Goal: Task Accomplishment & Management: Use online tool/utility

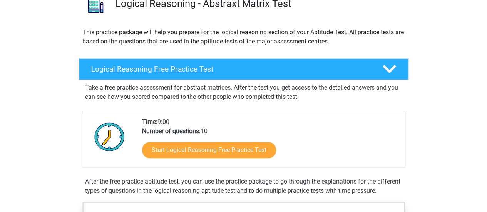
scroll to position [86, 0]
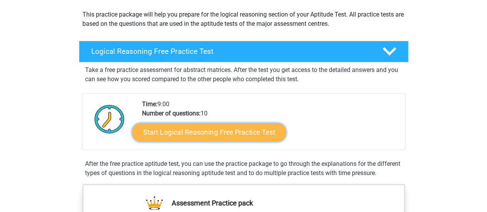
click at [193, 132] on link "Start Logical Reasoning Free Practice Test" at bounding box center [209, 132] width 154 height 18
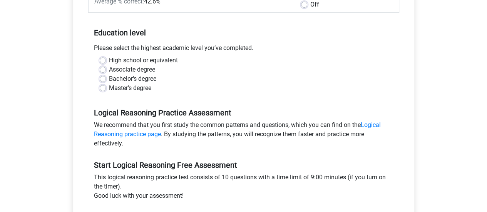
scroll to position [138, 0]
click at [109, 77] on label "Bachelor's degree" at bounding box center [132, 78] width 47 height 9
click at [102, 77] on input "Bachelor's degree" at bounding box center [103, 78] width 6 height 8
radio input "true"
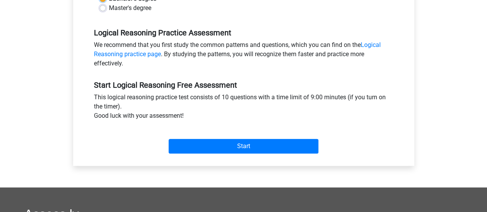
scroll to position [218, 0]
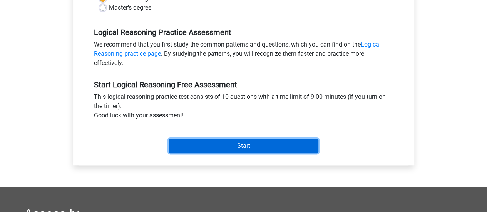
click at [240, 146] on input "Start" at bounding box center [244, 146] width 150 height 15
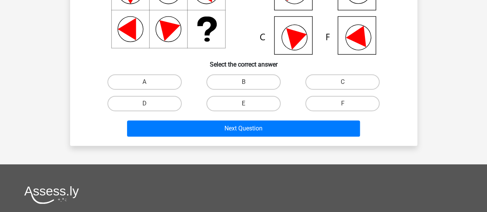
scroll to position [144, 0]
